Goal: Transaction & Acquisition: Purchase product/service

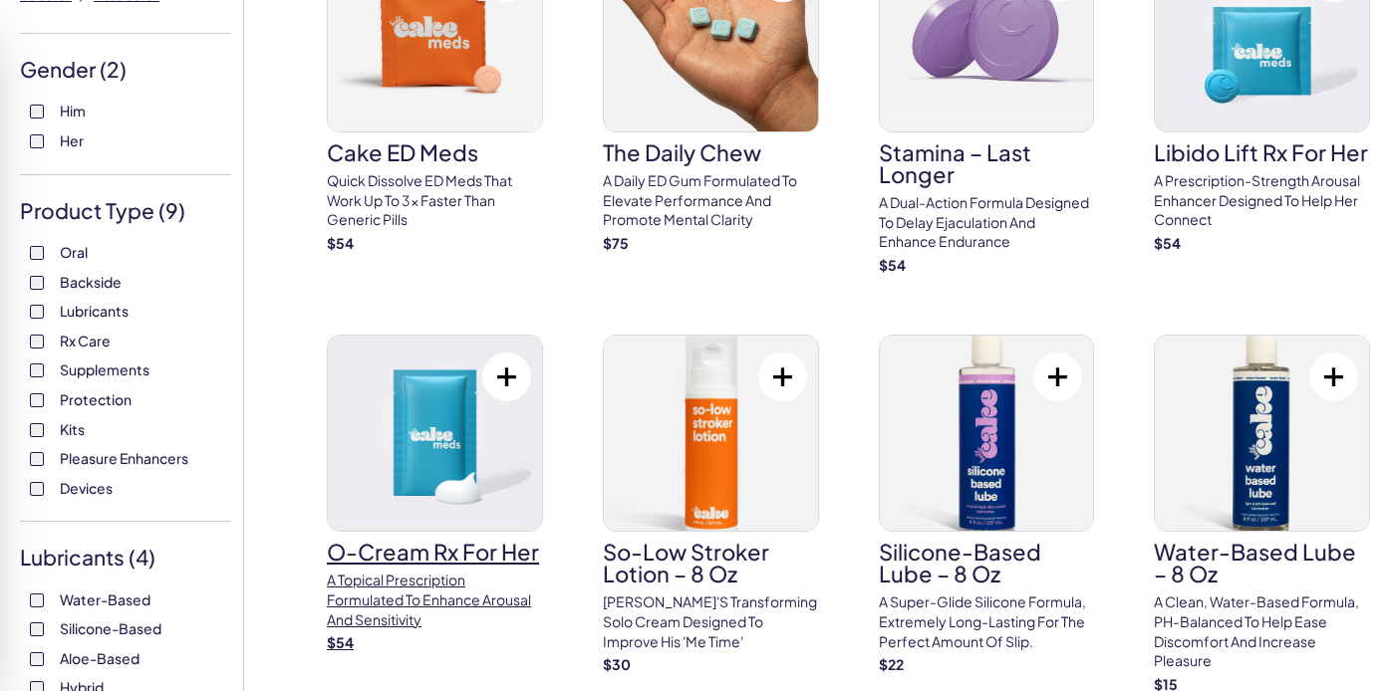
scroll to position [249, 0]
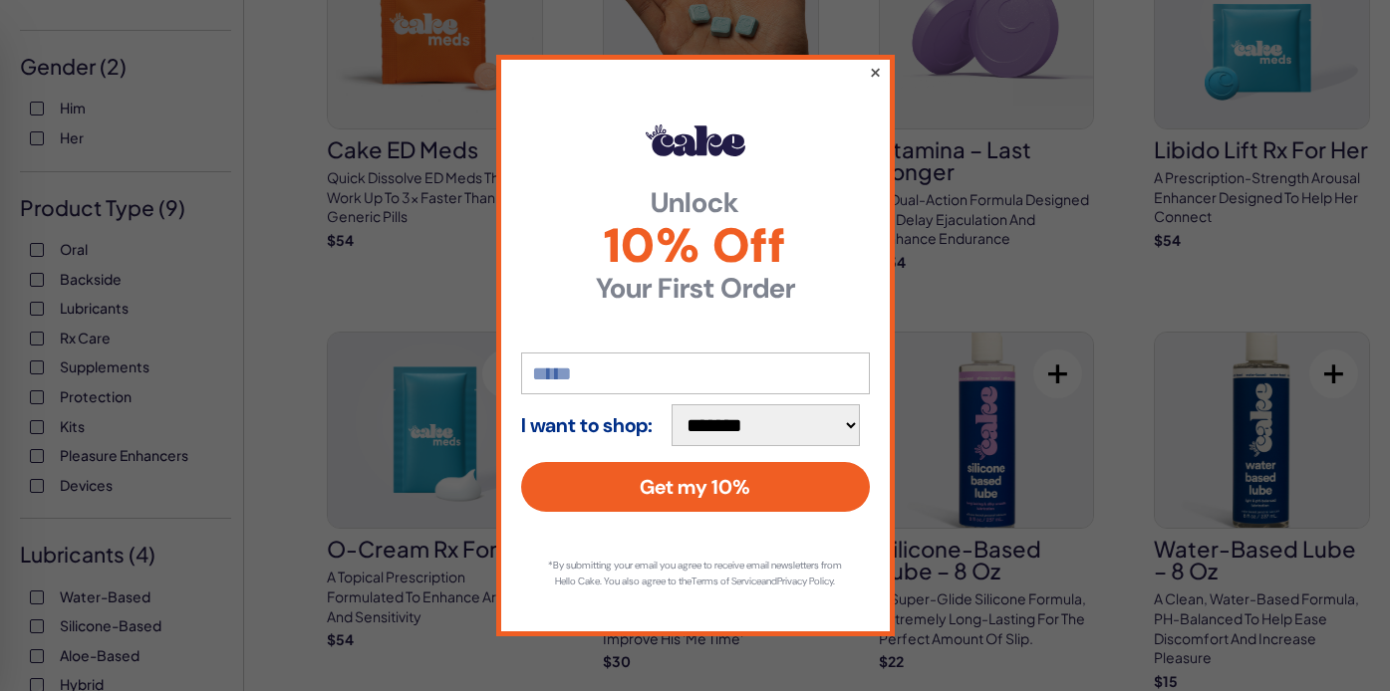
click at [871, 63] on button "×" at bounding box center [874, 72] width 13 height 24
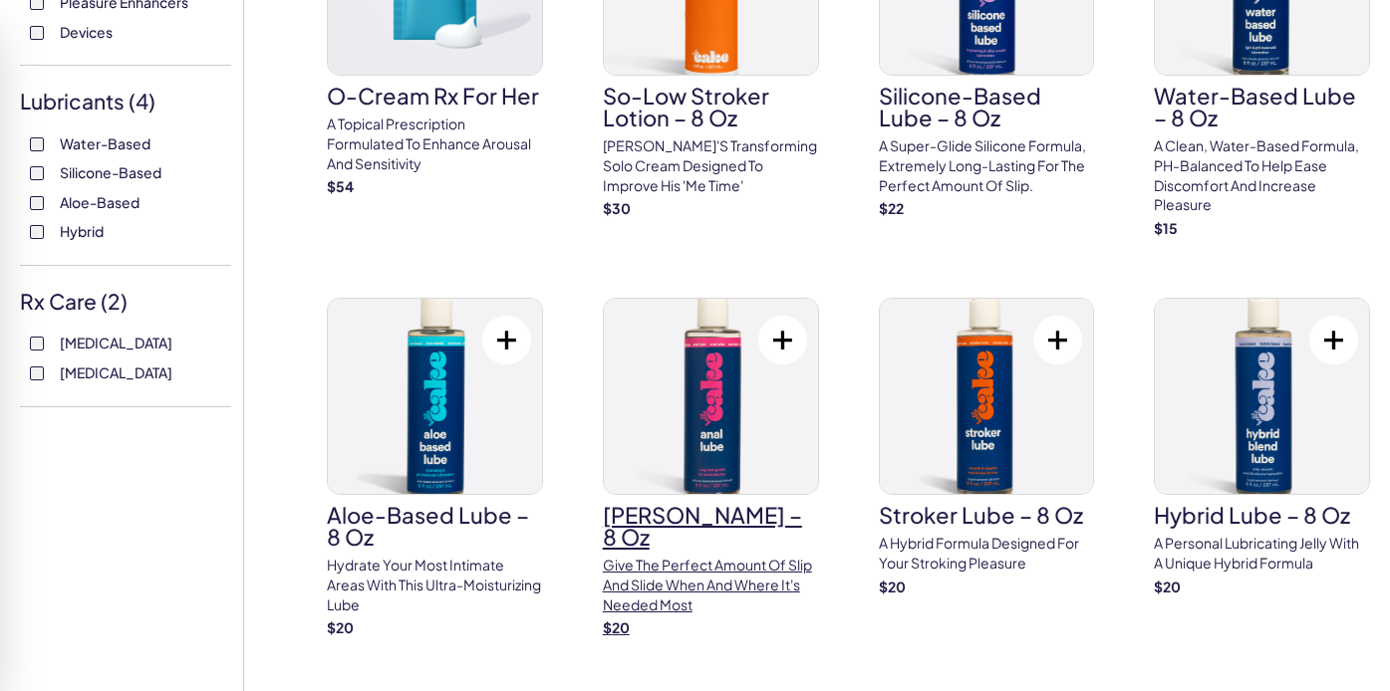
scroll to position [0, 0]
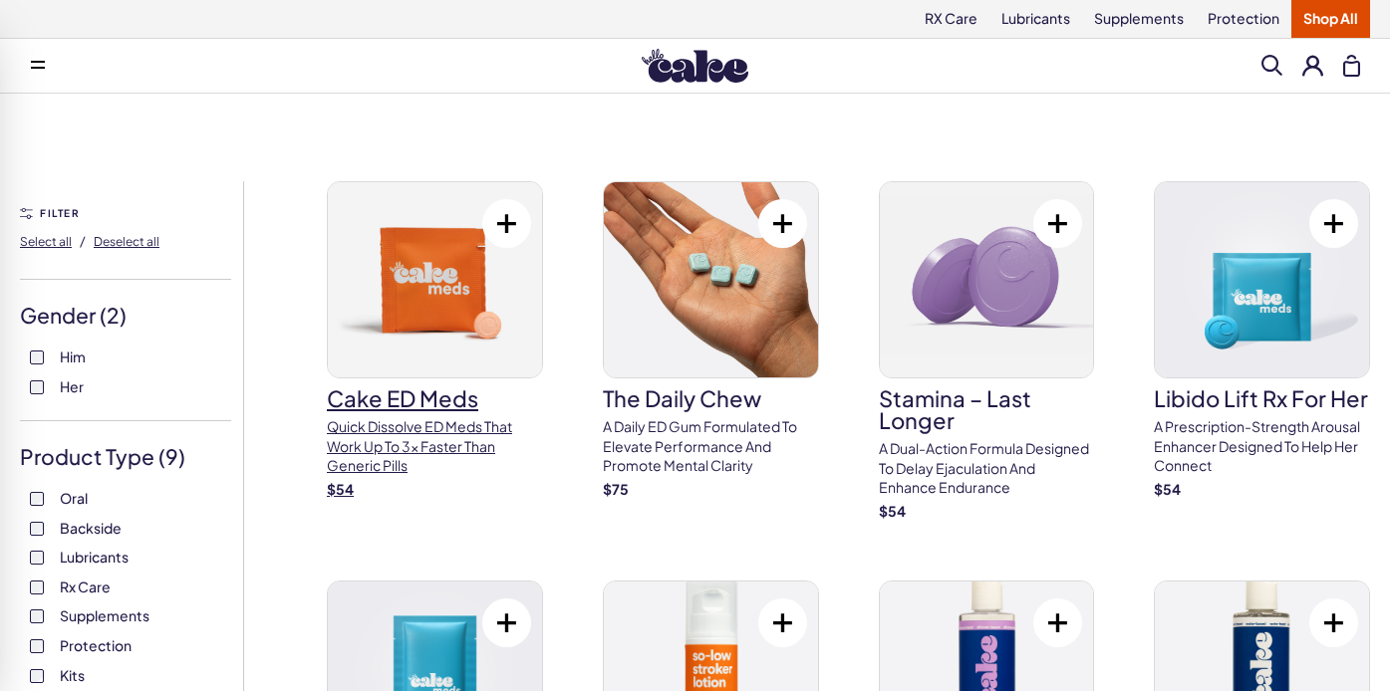
click at [429, 424] on p "Quick dissolve ED Meds that work up to 3x faster than generic pills" at bounding box center [435, 446] width 216 height 59
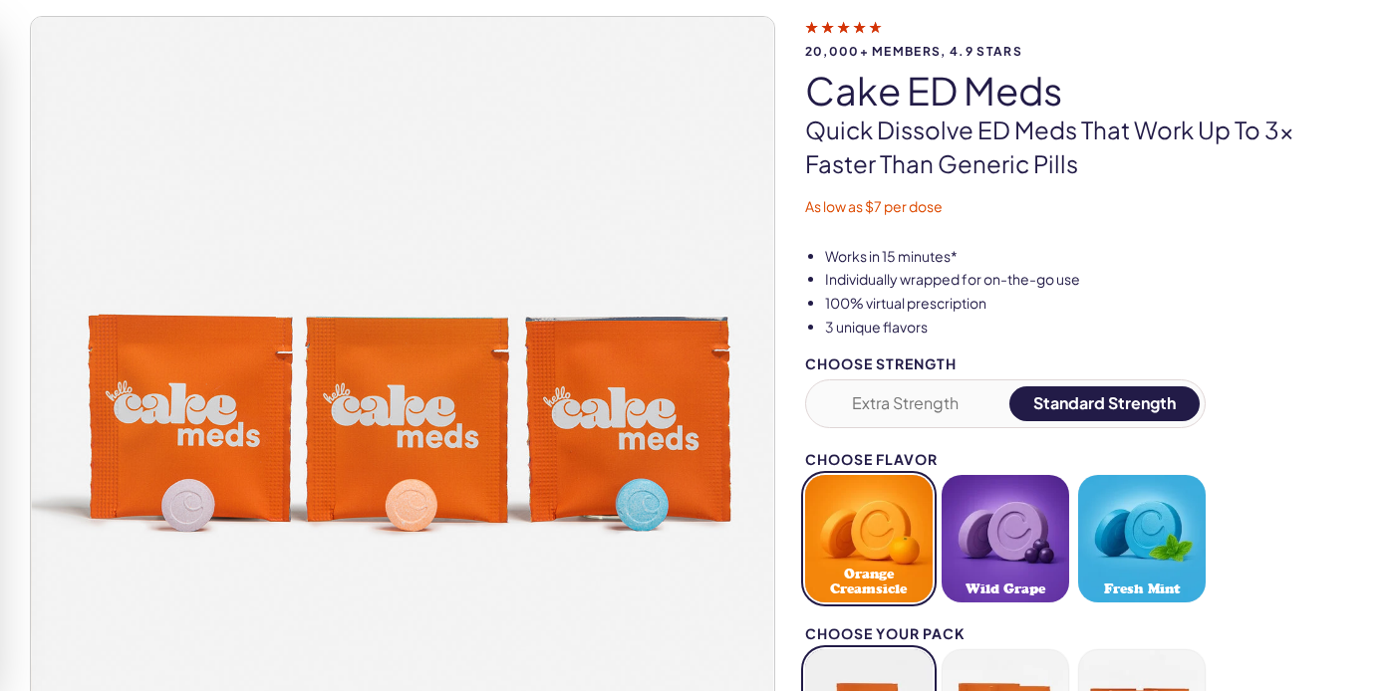
scroll to position [141, 0]
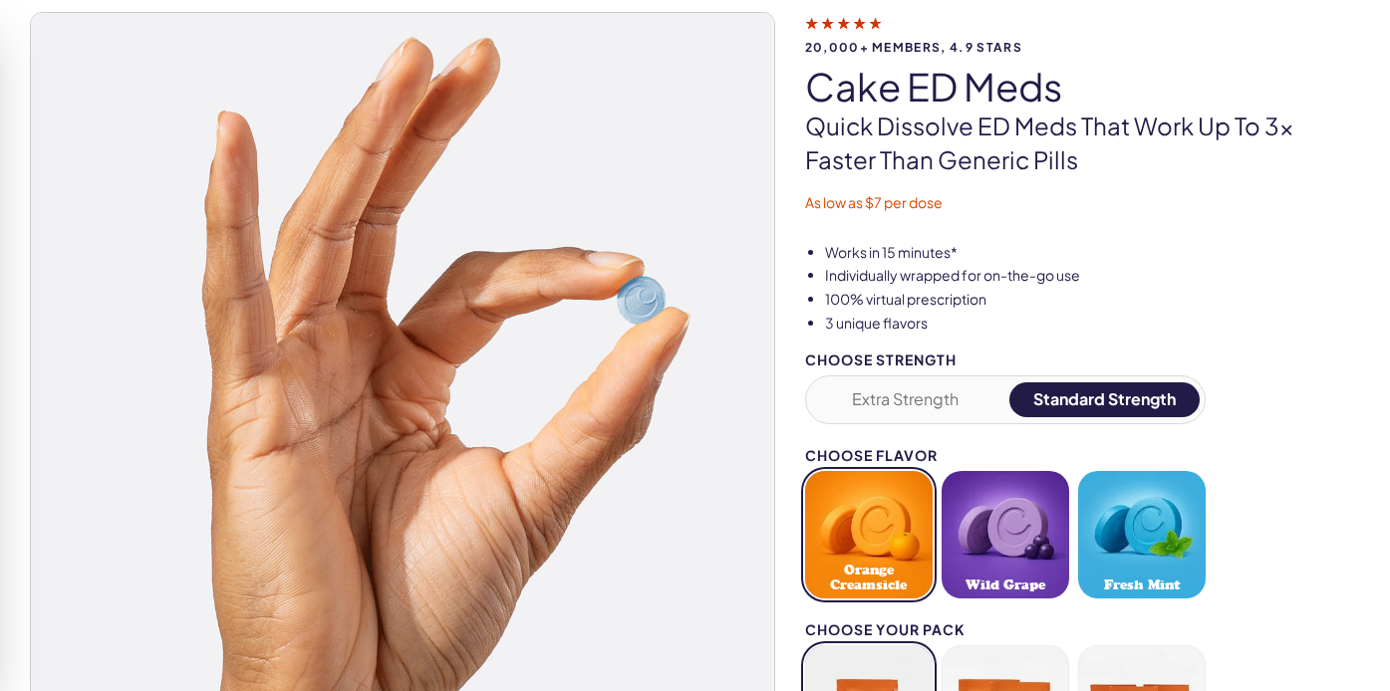
click at [944, 395] on button "Extra Strength" at bounding box center [906, 400] width 190 height 35
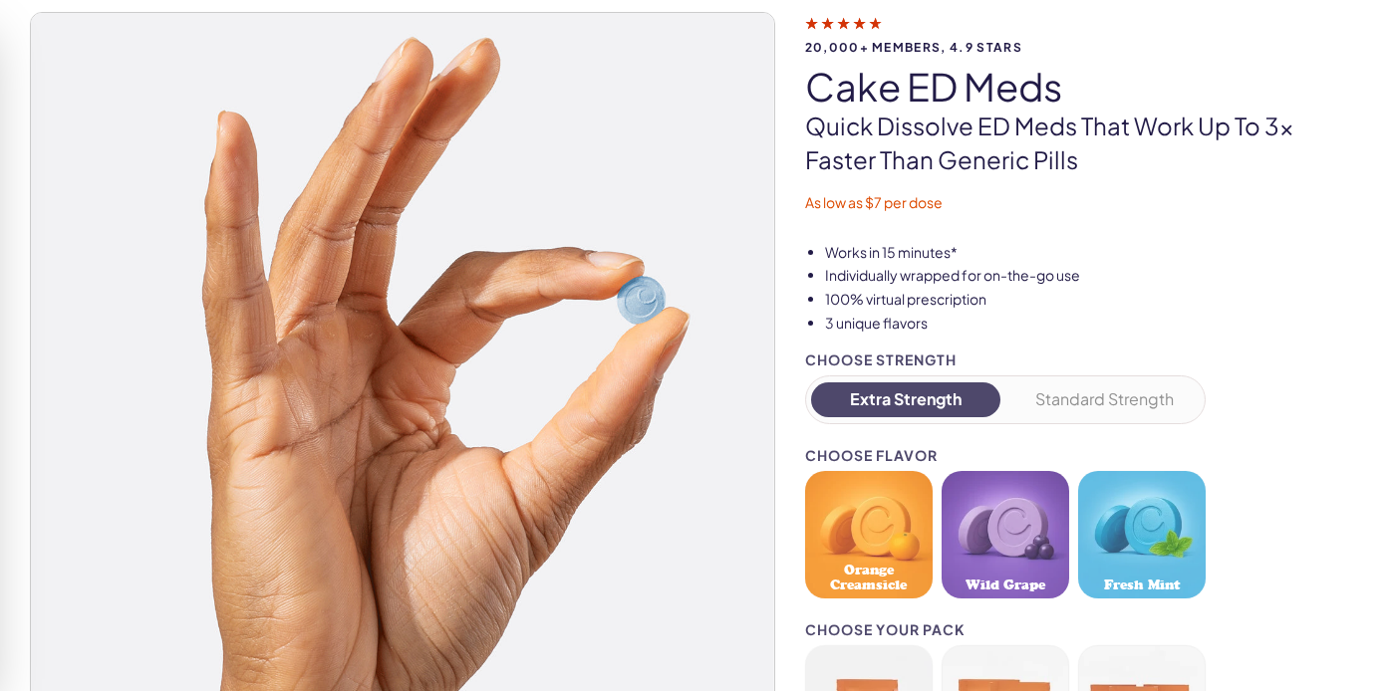
select select "***"
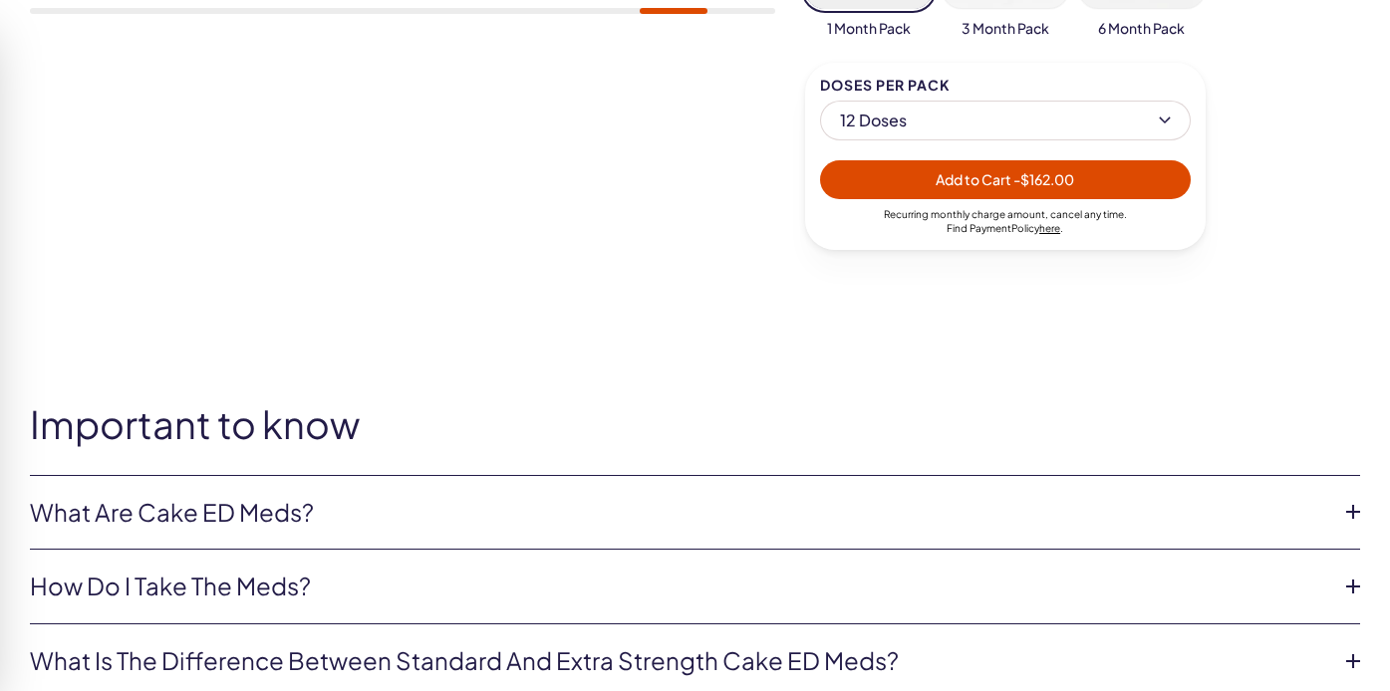
scroll to position [1157, 0]
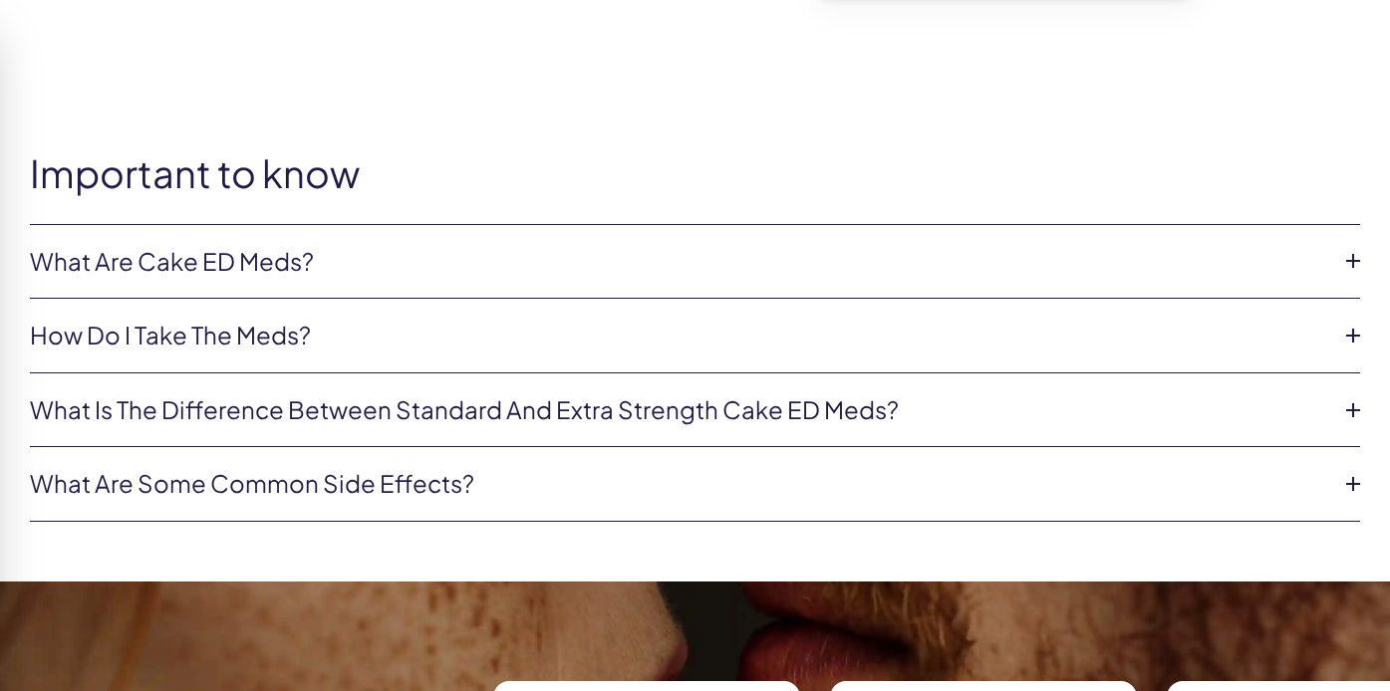
click at [245, 261] on link "What are Cake ED Meds?" at bounding box center [679, 262] width 1298 height 34
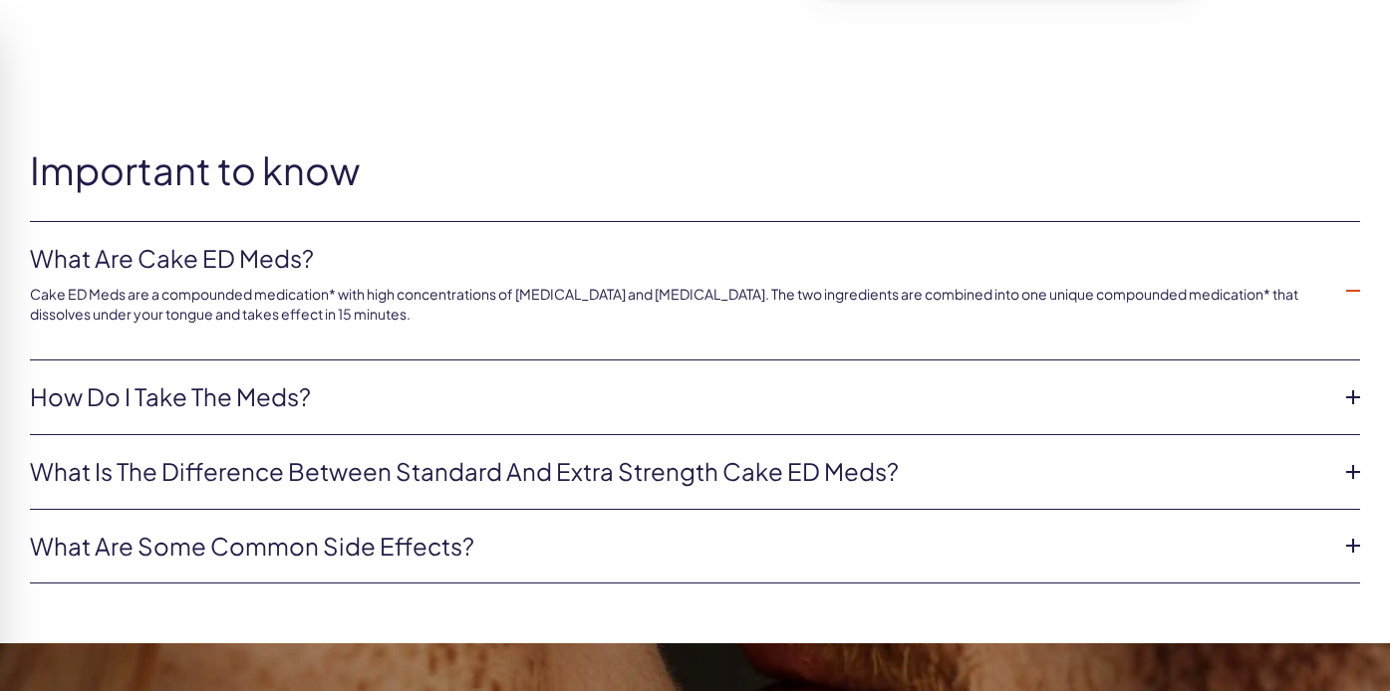
scroll to position [1161, 0]
